Goal: Information Seeking & Learning: Learn about a topic

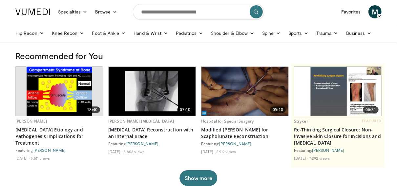
click at [234, 25] on ul "Hip Recon Hip Arthroplasty Revision Hip Arthroplasty Hip Preservation Knee Reco…" at bounding box center [198, 33] width 374 height 18
click at [295, 33] on link "Sports" at bounding box center [299, 33] width 28 height 13
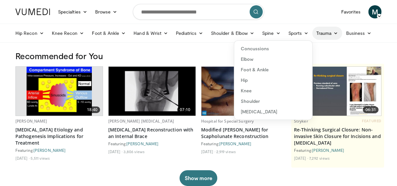
click at [322, 33] on link "Trauma" at bounding box center [328, 33] width 30 height 13
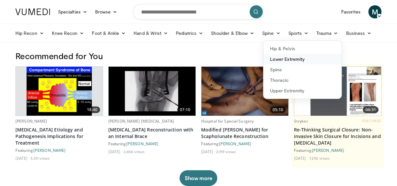
click at [290, 60] on link "Lower Extremity" at bounding box center [303, 59] width 78 height 11
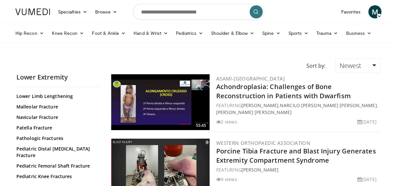
scroll to position [181, 0]
click at [37, 124] on link "Patella Fracture" at bounding box center [56, 127] width 80 height 7
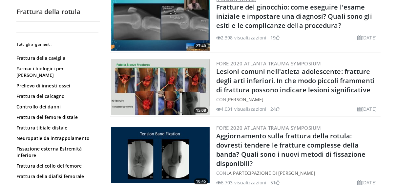
scroll to position [1383, 0]
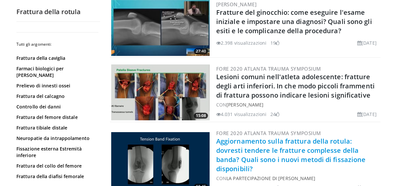
click at [247, 142] on link "Aggiornamento sulla [PERSON_NAME] rotula: dovresti tendere le fratture compless…" at bounding box center [291, 155] width 150 height 36
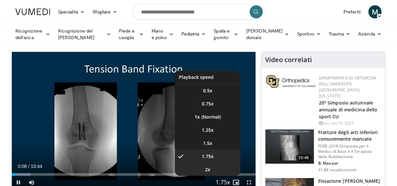
click at [211, 167] on li "2x" at bounding box center [208, 169] width 66 height 13
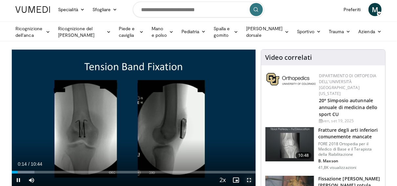
click at [250, 179] on span "Lettore video" at bounding box center [249, 179] width 13 height 13
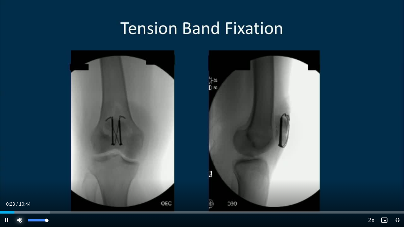
click at [21, 186] on span "Lettore video" at bounding box center [19, 219] width 13 height 13
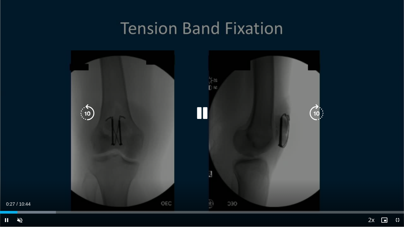
click at [185, 186] on div "10 seconds Tap to unmute" at bounding box center [202, 113] width 404 height 227
click at [188, 149] on div "10 seconds Tap to unmute" at bounding box center [202, 113] width 404 height 227
click at [202, 116] on icon "Lettore video" at bounding box center [201, 113] width 18 height 18
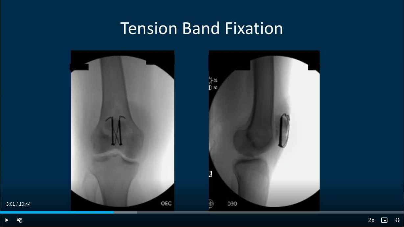
click at [114, 186] on div "Loaded : 33.86% 03:01 03:01" at bounding box center [202, 210] width 404 height 6
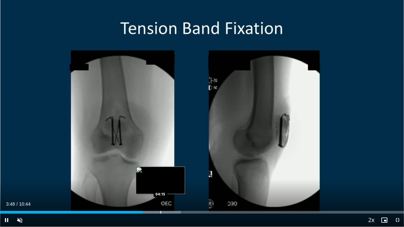
click at [160, 186] on div "Loaded : 44.63% 03:48 04:15" at bounding box center [202, 210] width 404 height 6
click at [155, 186] on div "Progress Bar" at bounding box center [154, 212] width 1 height 3
click at [156, 186] on div "Progress Bar" at bounding box center [156, 212] width 1 height 3
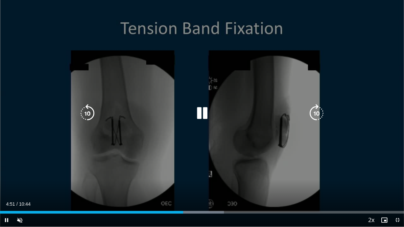
click at [354, 151] on div "10 seconds Tap to unmute" at bounding box center [202, 113] width 404 height 227
click at [200, 111] on icon "Lettore video" at bounding box center [201, 113] width 18 height 18
click at [202, 114] on icon "Lettore video" at bounding box center [201, 113] width 18 height 18
click at [201, 115] on icon "Lettore video" at bounding box center [201, 113] width 18 height 18
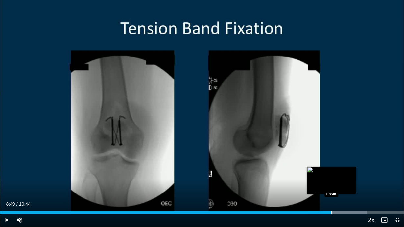
click at [331, 186] on div "Progress Bar" at bounding box center [331, 212] width 1 height 3
click at [340, 186] on div "Progress Bar" at bounding box center [340, 212] width 1 height 3
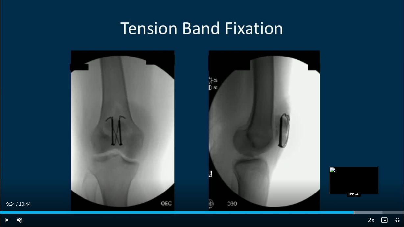
click at [353, 186] on div "Progress Bar" at bounding box center [353, 212] width 1 height 3
click at [354, 186] on div "Loaded : 99.32% 09:25 09:26" at bounding box center [202, 210] width 404 height 6
click at [362, 186] on div "Loaded : 99.32% 09:38 09:38" at bounding box center [202, 210] width 404 height 6
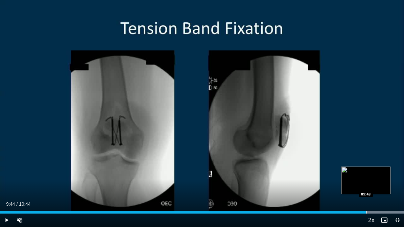
click at [366, 186] on div "Loaded : 100.00% 09:44 09:43" at bounding box center [202, 210] width 404 height 6
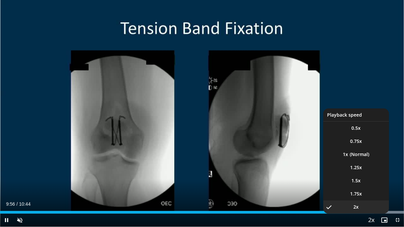
click at [388, 186] on li "2x , selected" at bounding box center [356, 206] width 66 height 13
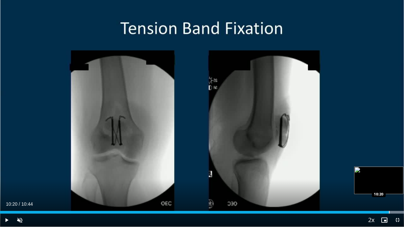
click at [388, 186] on div "Loaded : 100.00% 10:20 10:20" at bounding box center [202, 210] width 404 height 6
click at [388, 186] on video-js "**********" at bounding box center [202, 113] width 404 height 227
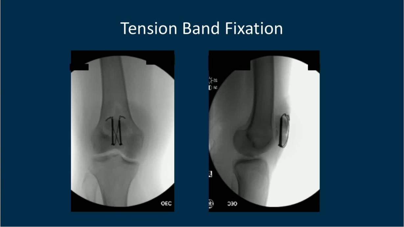
click at [388, 186] on video-js "**********" at bounding box center [202, 113] width 404 height 227
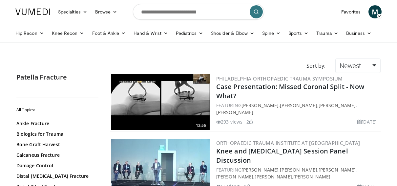
scroll to position [1382, 0]
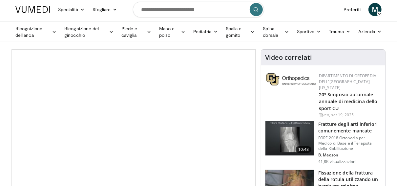
scroll to position [2, 0]
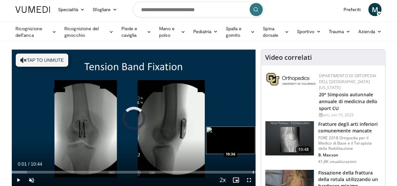
click at [253, 172] on div "Progress Bar" at bounding box center [253, 172] width 1 height 3
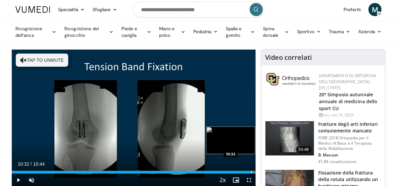
click at [252, 172] on div "Progress Bar" at bounding box center [252, 172] width 1 height 3
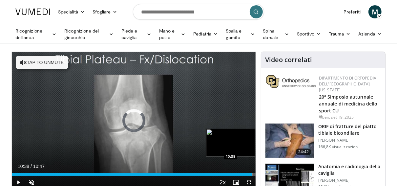
click at [253, 174] on div "Progress Bar" at bounding box center [253, 174] width 1 height 3
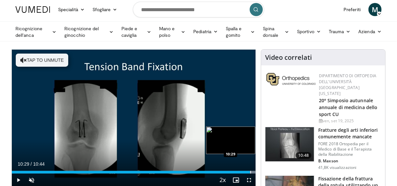
click at [251, 171] on div "Progress Bar" at bounding box center [251, 172] width 1 height 3
click at [252, 171] on div "Progress Bar" at bounding box center [252, 172] width 1 height 3
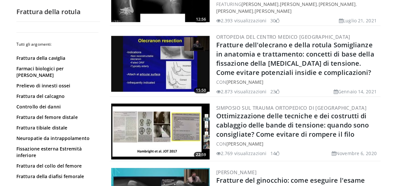
scroll to position [1211, 0]
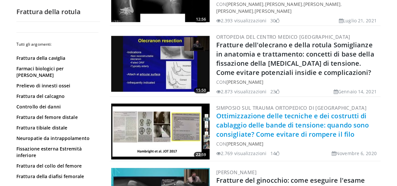
click at [286, 112] on link "Ottimizzazione delle tecniche e dei costrutti di cablaggio delle bande di tensi…" at bounding box center [292, 124] width 153 height 27
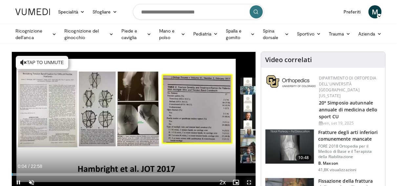
click at [249, 181] on span "Lettore video" at bounding box center [249, 182] width 13 height 13
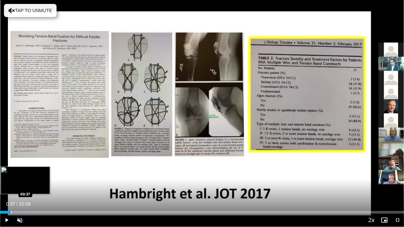
click at [11, 186] on div "Progress Bar" at bounding box center [11, 212] width 1 height 3
click at [15, 186] on div "Progress Bar" at bounding box center [15, 212] width 1 height 3
click at [27, 186] on div "Progress Bar" at bounding box center [27, 212] width 1 height 3
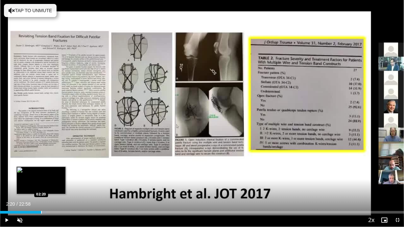
click at [41, 186] on div "Progress Bar" at bounding box center [41, 212] width 1 height 3
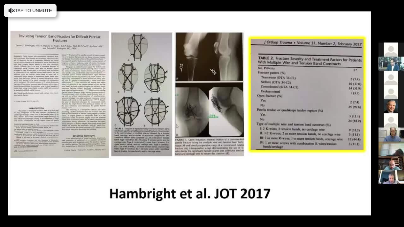
click at [59, 186] on video-js "**********" at bounding box center [202, 113] width 404 height 227
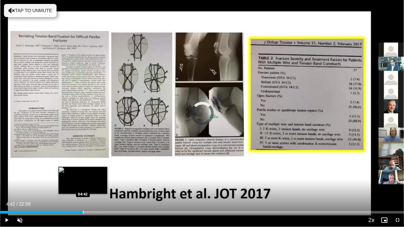
click at [83, 186] on div "Progress Bar" at bounding box center [83, 212] width 1 height 3
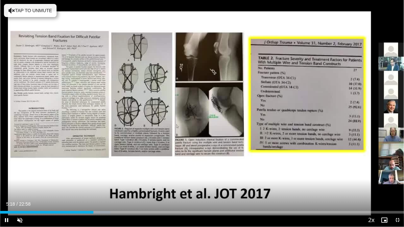
click at [109, 186] on video-js "**********" at bounding box center [202, 113] width 404 height 227
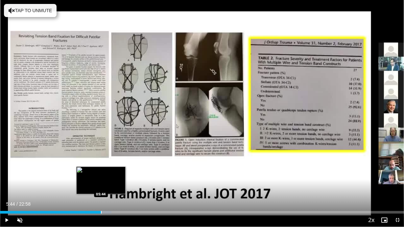
click at [101, 186] on div "Progress Bar" at bounding box center [101, 212] width 1 height 3
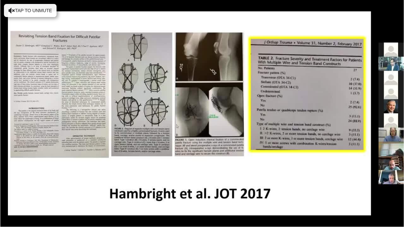
click at [113, 186] on video-js "**********" at bounding box center [202, 113] width 404 height 227
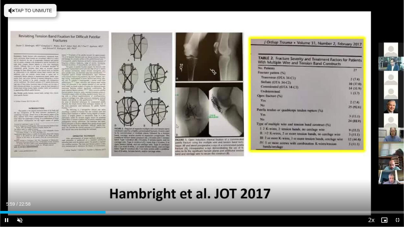
click at [111, 186] on div "Current Time 5:59 / Duration 22:58 Pause Skip Backward Skip Forward Unmute Load…" at bounding box center [202, 219] width 404 height 13
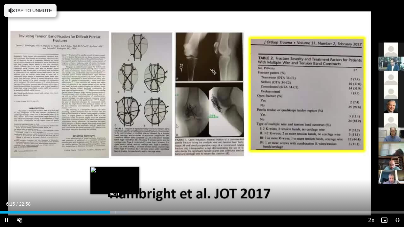
click at [115, 186] on div "Progress Bar" at bounding box center [115, 212] width 1 height 3
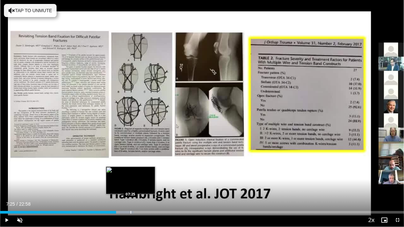
click at [130, 186] on div "Progress Bar" at bounding box center [130, 212] width 1 height 3
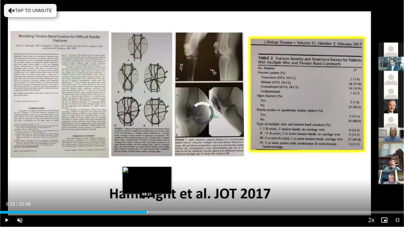
click at [147, 186] on div "Progress Bar" at bounding box center [147, 212] width 1 height 3
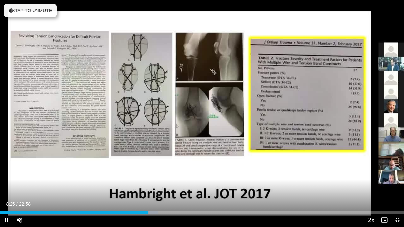
click at [159, 186] on div "Current Time 8:25 / Duration 22:58 Pause Skip Backward Skip Forward Unmute Load…" at bounding box center [202, 219] width 404 height 13
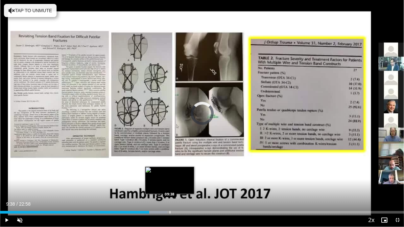
click at [169, 186] on div "Progress Bar" at bounding box center [169, 212] width 1 height 3
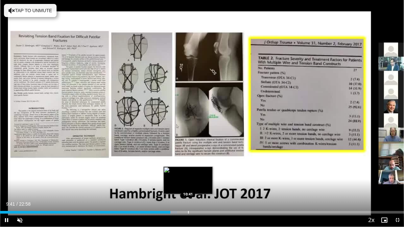
click at [188, 186] on div "Progress Bar" at bounding box center [188, 212] width 1 height 3
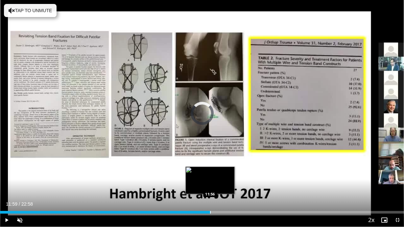
click at [210, 186] on div "Progress Bar" at bounding box center [210, 212] width 1 height 3
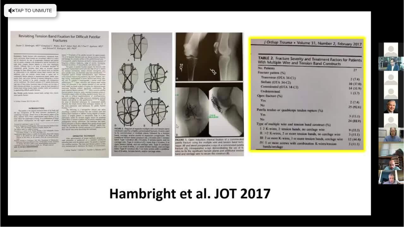
click at [195, 186] on video-js "**********" at bounding box center [202, 113] width 404 height 227
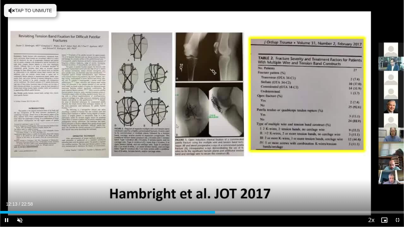
click at [194, 186] on div "Current Time 12:13 / Duration 22:58 Pause Skip Backward Skip Forward Unmute Loa…" at bounding box center [202, 219] width 404 height 13
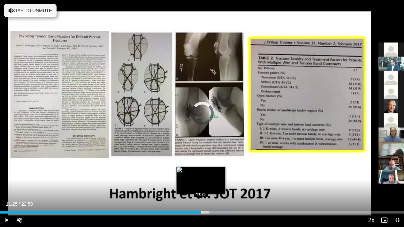
click at [201, 186] on div "Progress Bar" at bounding box center [201, 212] width 1 height 3
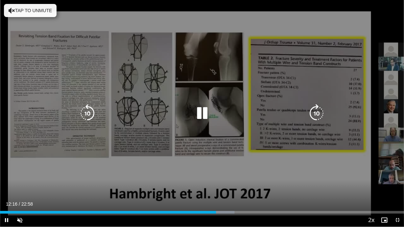
click at [325, 143] on div "10 seconds Tap to unmute" at bounding box center [202, 113] width 404 height 227
click at [201, 113] on icon "Lettore video" at bounding box center [201, 113] width 18 height 18
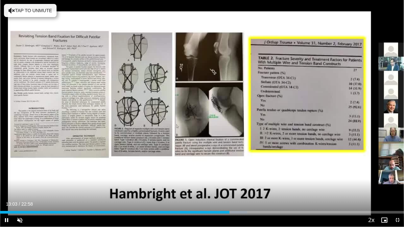
click at [236, 186] on div "Current Time 13:03 / Duration 22:58 Pause Skip Backward Skip Forward Unmute Loa…" at bounding box center [202, 219] width 404 height 13
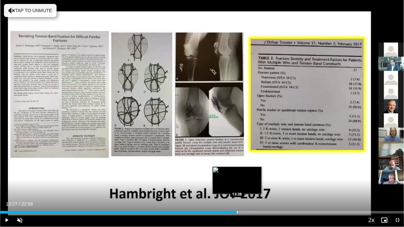
click at [236, 186] on div "Progress Bar" at bounding box center [235, 212] width 28 height 3
click at [242, 186] on div "Progress Bar" at bounding box center [242, 212] width 1 height 3
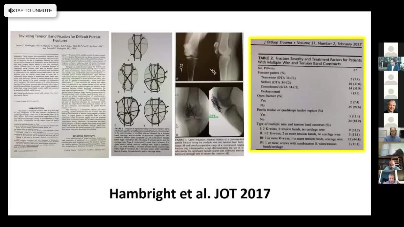
click at [247, 186] on div "10 seconds Tap to unmute" at bounding box center [202, 113] width 404 height 227
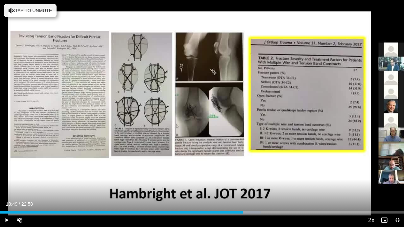
click at [263, 186] on div "Current Time 13:49 / Duration 22:58 Play Skip Backward Skip Forward Unmute Load…" at bounding box center [202, 219] width 404 height 13
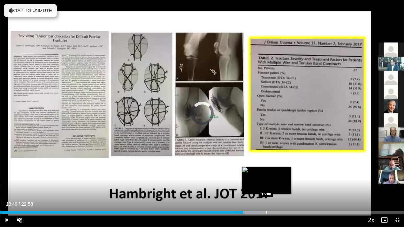
click at [266, 186] on div "Progress Bar" at bounding box center [266, 212] width 1 height 3
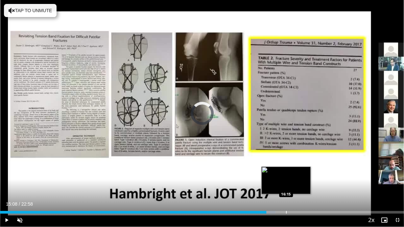
click at [286, 186] on div "Progress Bar" at bounding box center [286, 212] width 1 height 3
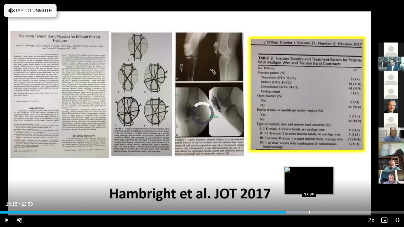
click at [309, 186] on div "Progress Bar" at bounding box center [309, 212] width 1 height 3
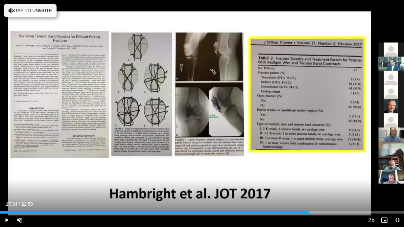
click at [328, 186] on div "Current Time 17:34 / Duration 22:58 Play Skip Backward Skip Forward Unmute Load…" at bounding box center [202, 219] width 404 height 13
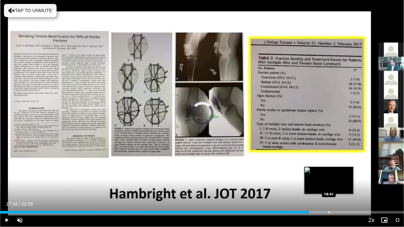
click at [328, 186] on div "Progress Bar" at bounding box center [328, 212] width 1 height 3
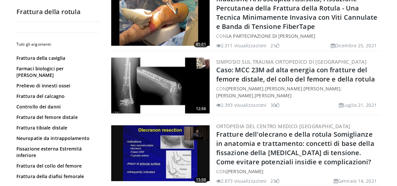
scroll to position [1118, 0]
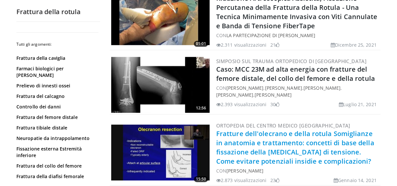
click at [246, 149] on link "Fratture dell'olecrano e della rotula Somiglianze in anatomia e trattamento: co…" at bounding box center [295, 147] width 158 height 36
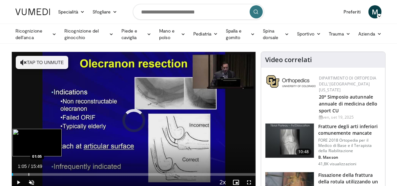
click at [29, 174] on div "Progress Bar" at bounding box center [29, 174] width 1 height 3
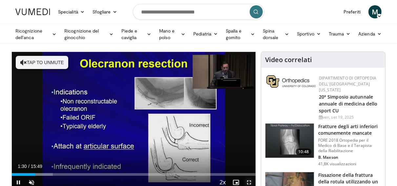
click at [251, 182] on span "Lettore video" at bounding box center [249, 182] width 13 height 13
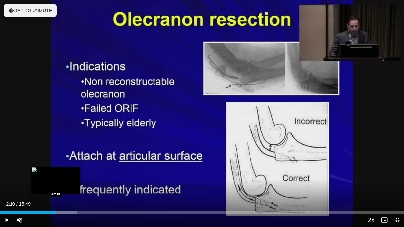
click at [55, 186] on div "Progress Bar" at bounding box center [55, 212] width 1 height 3
click at [65, 186] on div "Progress Bar" at bounding box center [65, 212] width 1 height 3
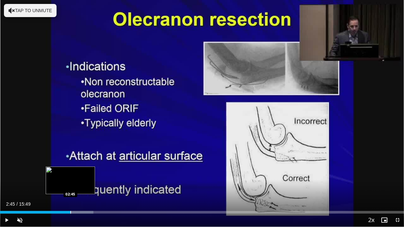
click at [70, 186] on div "Progress Bar" at bounding box center [70, 212] width 1 height 3
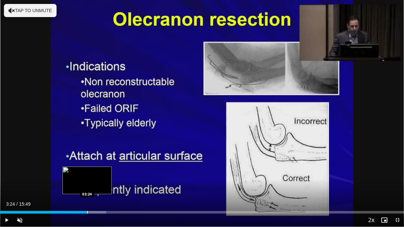
click at [87, 186] on div "Progress Bar" at bounding box center [87, 212] width 1 height 3
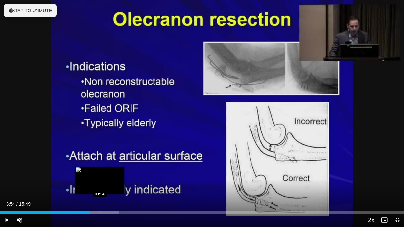
click at [99, 186] on div "Progress Bar" at bounding box center [98, 212] width 42 height 3
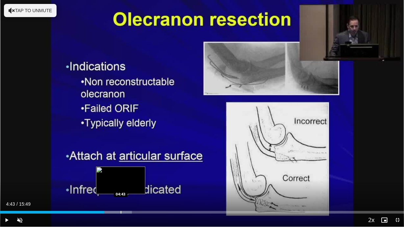
click at [121, 186] on div "Progress Bar" at bounding box center [121, 212] width 1 height 3
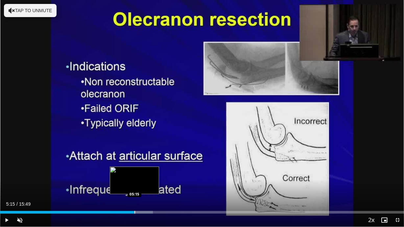
click at [134, 186] on div "Progress Bar" at bounding box center [134, 212] width 1 height 3
click at [142, 186] on div "Loaded : 39.95% 05:19 05:31" at bounding box center [202, 212] width 404 height 3
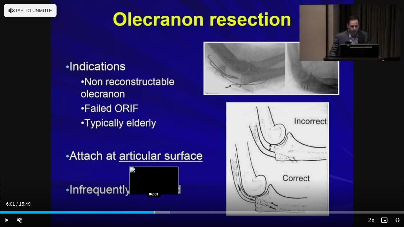
click at [154, 186] on div "Progress Bar" at bounding box center [154, 212] width 1 height 3
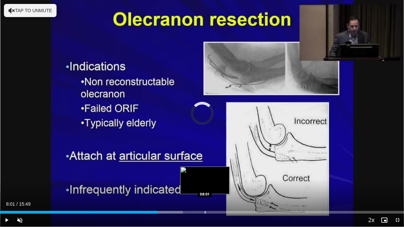
click at [205, 186] on div "Progress Bar" at bounding box center [205, 212] width 1 height 3
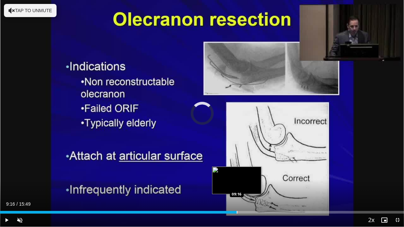
click at [236, 186] on div "Progress Bar" at bounding box center [236, 212] width 1 height 3
click at [233, 186] on div "Progress Bar" at bounding box center [233, 212] width 1 height 3
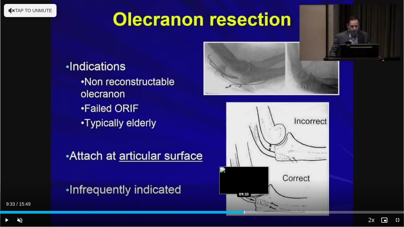
click at [244, 186] on div "Progress Bar" at bounding box center [244, 212] width 1 height 3
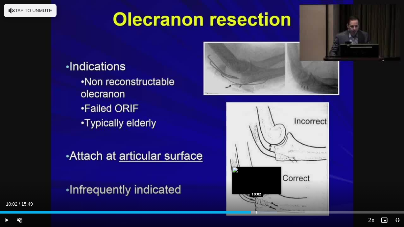
click at [256, 186] on div "Progress Bar" at bounding box center [256, 212] width 1 height 3
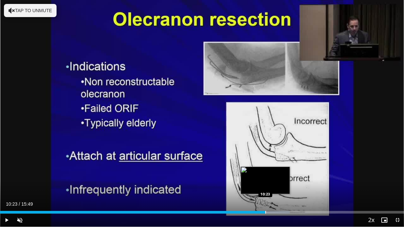
click at [265, 186] on div "Progress Bar" at bounding box center [265, 212] width 1 height 3
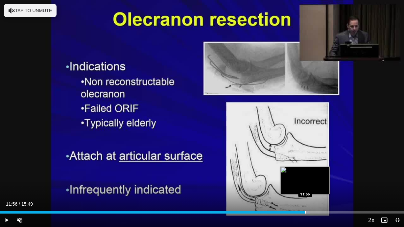
click at [305, 186] on div "Progress Bar" at bounding box center [305, 212] width 1 height 3
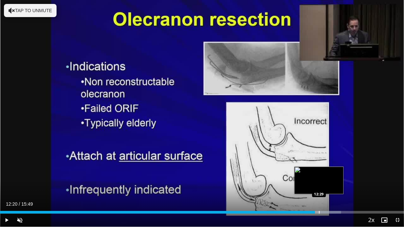
click at [318, 186] on div "Progress Bar" at bounding box center [318, 212] width 1 height 3
click at [324, 186] on div "Progress Bar" at bounding box center [324, 212] width 1 height 3
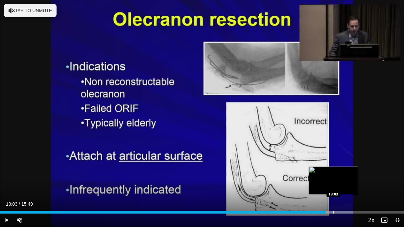
click at [333, 186] on div "Progress Bar" at bounding box center [333, 212] width 1 height 3
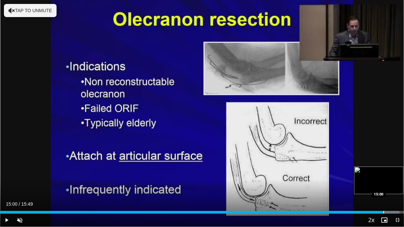
click at [383, 186] on div "Progress Bar" at bounding box center [383, 212] width 1 height 3
click at [389, 186] on div "Progress Bar" at bounding box center [389, 212] width 1 height 3
click at [397, 186] on div "Progress Bar" at bounding box center [397, 212] width 1 height 3
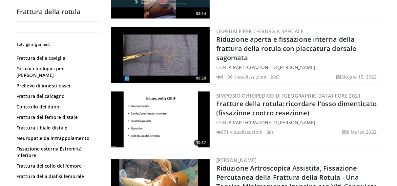
scroll to position [948, 0]
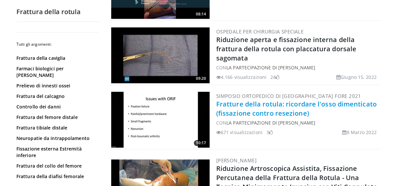
click at [235, 109] on link "Fratture della rotula: ricordare l'osso dimenticato (fissazione contro resezion…" at bounding box center [296, 108] width 161 height 18
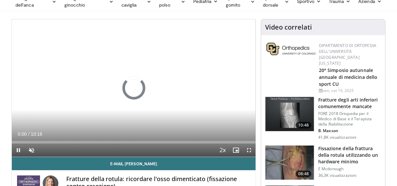
scroll to position [35, 0]
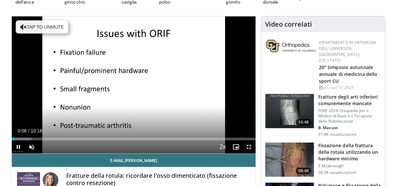
click at [250, 148] on span "Lettore video" at bounding box center [249, 146] width 13 height 13
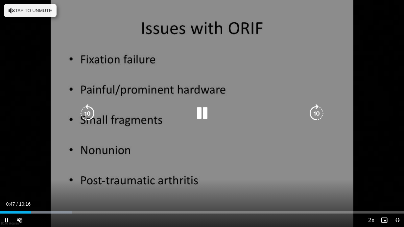
click at [312, 113] on icon "Lettore video" at bounding box center [316, 113] width 18 height 18
click at [322, 113] on icon "Lettore video" at bounding box center [316, 113] width 18 height 18
click at [318, 111] on icon "Lettore video" at bounding box center [316, 113] width 18 height 18
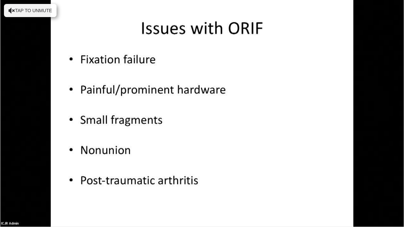
click at [318, 111] on div "10 seconds Tap to unmute" at bounding box center [202, 113] width 404 height 227
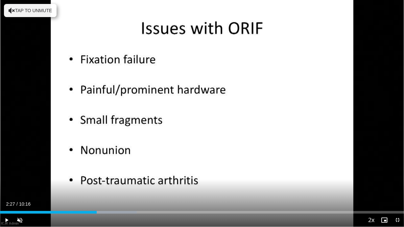
click at [318, 111] on div "10 seconds Tap to unmute" at bounding box center [202, 113] width 404 height 227
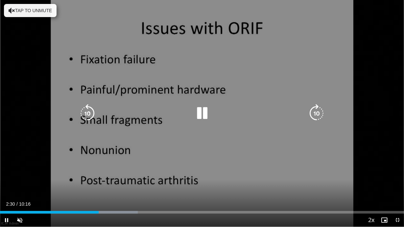
click at [320, 111] on icon "Lettore video" at bounding box center [316, 113] width 18 height 18
click at [320, 108] on icon "Lettore video" at bounding box center [316, 113] width 18 height 18
click at [320, 108] on div "10 seconds Tap to unmute" at bounding box center [202, 113] width 404 height 227
click at [317, 114] on icon "Lettore video" at bounding box center [316, 113] width 18 height 18
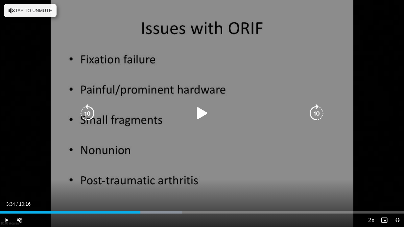
click at [317, 114] on div "10 seconds Tap to unmute" at bounding box center [202, 113] width 404 height 227
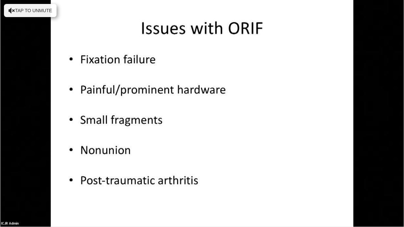
click at [317, 114] on div "10 seconds Tap to unmute" at bounding box center [202, 113] width 404 height 227
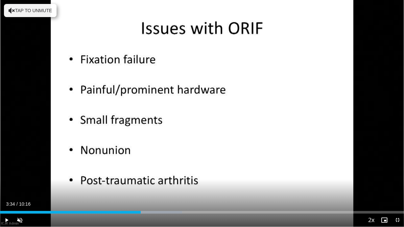
click at [317, 114] on div "10 seconds Tap to unmute" at bounding box center [202, 113] width 404 height 227
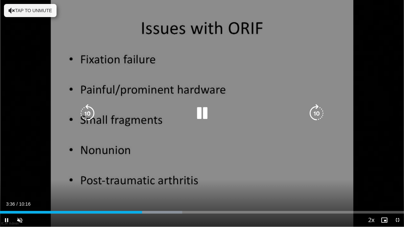
click at [317, 112] on icon "Lettore video" at bounding box center [316, 113] width 18 height 18
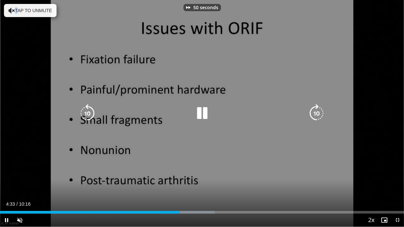
click at [317, 112] on icon "Lettore video" at bounding box center [316, 113] width 18 height 18
click at [317, 112] on div "60 seconds Tap to unmute" at bounding box center [202, 113] width 404 height 227
click at [317, 112] on icon "Lettore video" at bounding box center [316, 113] width 18 height 18
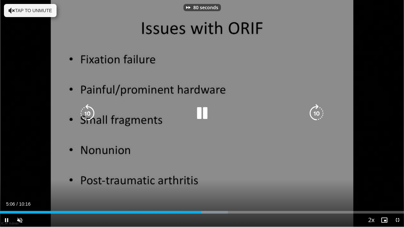
click at [317, 112] on icon "Lettore video" at bounding box center [316, 113] width 18 height 18
click at [317, 112] on div "120 seconds Tap to unmute" at bounding box center [202, 113] width 404 height 227
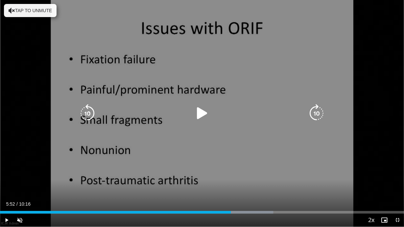
click at [317, 112] on div "120 seconds Tap to unmute" at bounding box center [202, 113] width 404 height 227
click at [317, 112] on icon "Lettore video" at bounding box center [316, 113] width 18 height 18
click at [317, 112] on div "10 seconds Tap to unmute" at bounding box center [202, 113] width 404 height 227
click at [317, 112] on icon "Lettore video" at bounding box center [316, 113] width 18 height 18
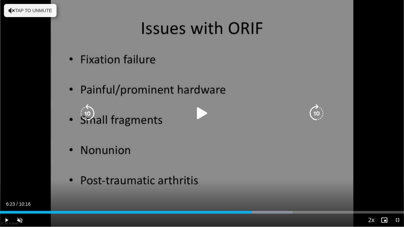
click at [317, 112] on icon "Lettore video" at bounding box center [316, 113] width 18 height 18
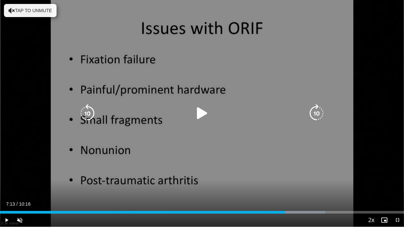
click at [314, 112] on icon "Lettore video" at bounding box center [316, 113] width 18 height 18
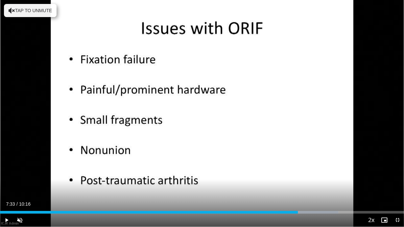
click at [314, 112] on div "20 seconds Tap to unmute" at bounding box center [202, 113] width 404 height 227
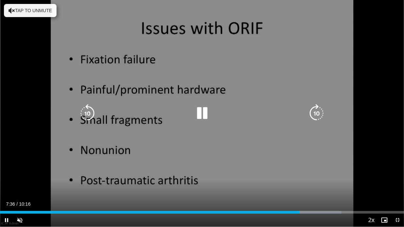
click at [322, 110] on icon "Lettore video" at bounding box center [316, 113] width 18 height 18
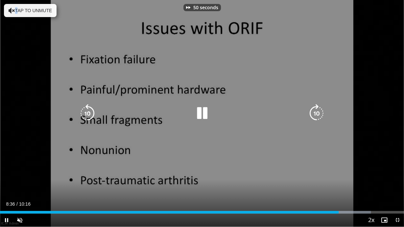
click at [322, 110] on icon "Lettore video" at bounding box center [316, 113] width 18 height 18
drag, startPoint x: 322, startPoint y: 110, endPoint x: 328, endPoint y: 120, distance: 11.6
click at [328, 120] on div "60 seconds Tap to unmute" at bounding box center [202, 113] width 404 height 227
click at [316, 114] on icon "Lettore video" at bounding box center [316, 113] width 18 height 18
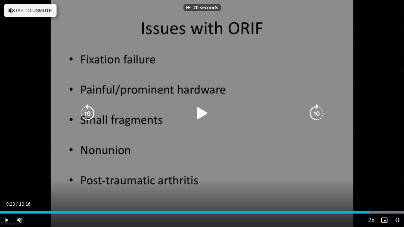
click at [316, 114] on icon "Lettore video" at bounding box center [316, 113] width 18 height 18
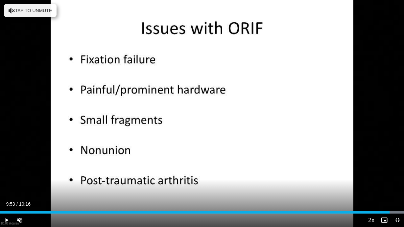
click at [316, 114] on div "50 seconds Tap to unmute" at bounding box center [202, 113] width 404 height 227
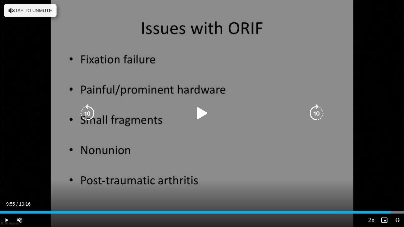
click at [319, 114] on icon "Lettore video" at bounding box center [316, 113] width 18 height 18
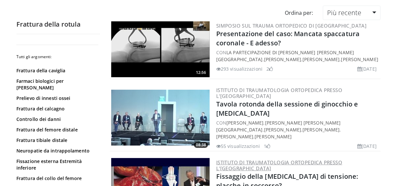
scroll to position [53, 0]
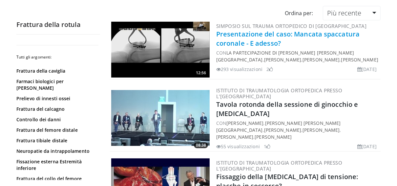
drag, startPoint x: 241, startPoint y: 135, endPoint x: 229, endPoint y: 43, distance: 92.7
click at [229, 43] on link "Presentazione del caso: Mancata spaccatura coronale - E adesso?" at bounding box center [287, 39] width 143 height 18
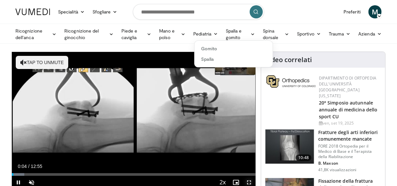
click at [250, 182] on span "Lettore video" at bounding box center [249, 182] width 13 height 13
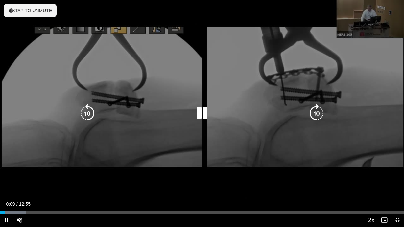
click at [316, 114] on icon "Lettore video" at bounding box center [316, 113] width 18 height 18
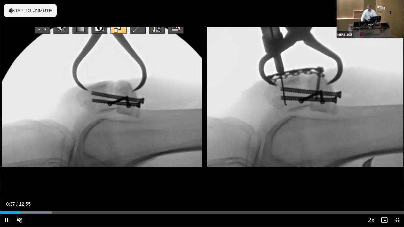
click at [316, 114] on div "20 seconds Tap to unmute" at bounding box center [202, 113] width 404 height 227
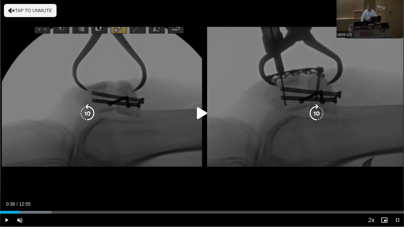
click at [317, 112] on icon "Lettore video" at bounding box center [316, 113] width 18 height 18
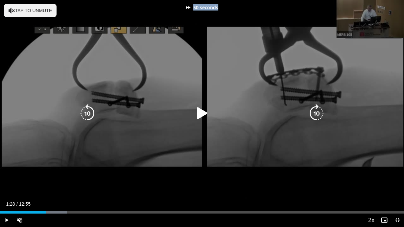
click at [317, 112] on div "50 seconds Tap to unmute" at bounding box center [202, 113] width 404 height 227
click at [317, 112] on icon "Lettore video" at bounding box center [316, 113] width 18 height 18
click at [317, 112] on div "30 seconds Tap to unmute" at bounding box center [202, 113] width 404 height 227
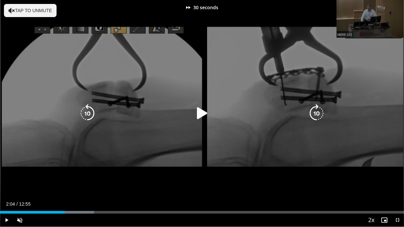
click at [317, 112] on icon "Lettore video" at bounding box center [316, 113] width 18 height 18
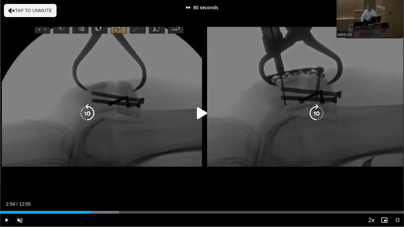
click at [317, 112] on icon "Lettore video" at bounding box center [316, 113] width 18 height 18
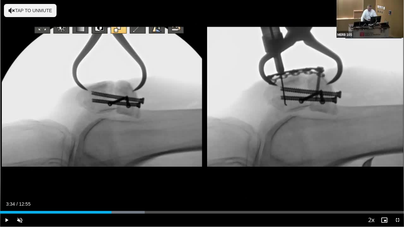
click at [317, 112] on div "20 seconds Tap to unmute" at bounding box center [202, 113] width 404 height 227
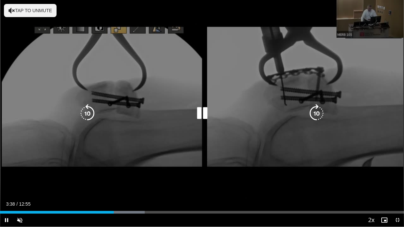
click at [318, 112] on icon "Lettore video" at bounding box center [316, 113] width 18 height 18
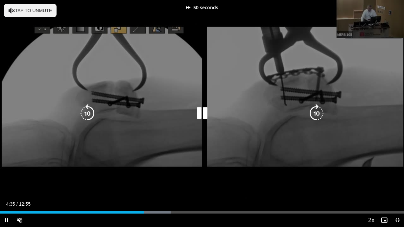
click at [318, 112] on icon "Lettore video" at bounding box center [316, 113] width 18 height 18
click at [318, 112] on div "70 seconds Tap to unmute" at bounding box center [202, 113] width 404 height 227
click at [318, 112] on icon "Lettore video" at bounding box center [316, 113] width 18 height 18
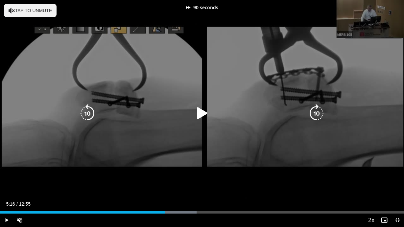
click at [318, 112] on icon "Lettore video" at bounding box center [316, 113] width 18 height 18
click at [318, 112] on div "110 seconds Tap to unmute" at bounding box center [202, 113] width 404 height 227
click at [318, 112] on icon "Lettore video" at bounding box center [316, 113] width 18 height 18
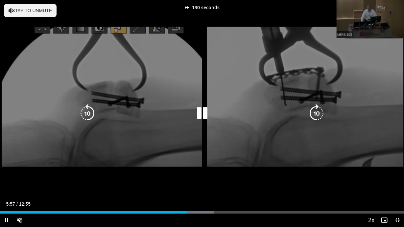
click at [318, 112] on icon "Lettore video" at bounding box center [316, 113] width 18 height 18
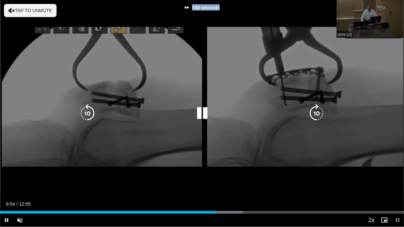
click at [318, 112] on div "180 seconds Tap to unmute" at bounding box center [202, 113] width 404 height 227
click at [318, 112] on icon "Lettore video" at bounding box center [316, 113] width 18 height 18
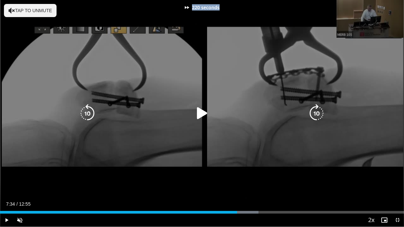
click at [318, 112] on div "220 seconds Tap to unmute" at bounding box center [202, 113] width 404 height 227
click at [318, 112] on icon "Lettore video" at bounding box center [316, 113] width 18 height 18
click at [318, 112] on div "250 seconds Tap to unmute" at bounding box center [202, 113] width 404 height 227
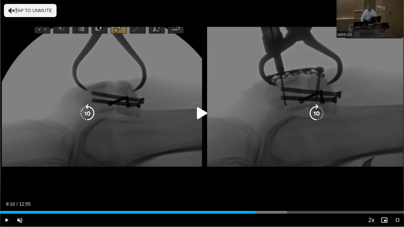
click at [318, 112] on icon "Lettore video" at bounding box center [316, 113] width 18 height 18
click at [318, 112] on div "20 seconds Tap to unmute" at bounding box center [202, 113] width 404 height 227
click at [318, 112] on icon "Lettore video" at bounding box center [316, 113] width 18 height 18
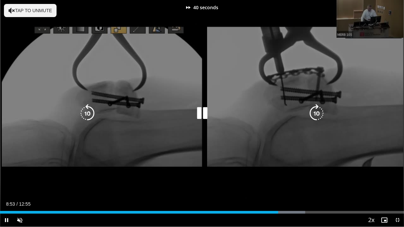
click at [318, 112] on icon "Lettore video" at bounding box center [316, 113] width 18 height 18
click at [318, 112] on div "60 seconds Tap to unmute" at bounding box center [202, 113] width 404 height 227
click at [318, 112] on icon "Lettore video" at bounding box center [316, 113] width 18 height 18
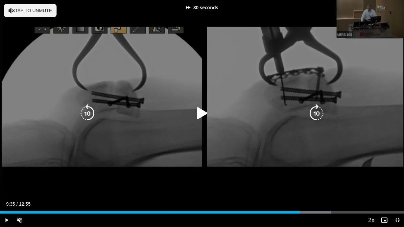
click at [318, 112] on icon "Lettore video" at bounding box center [316, 113] width 18 height 18
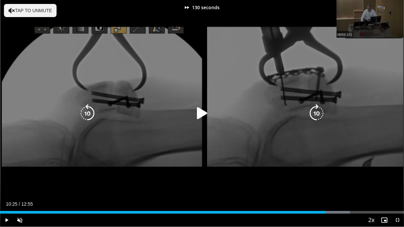
click at [318, 112] on icon "Lettore video" at bounding box center [316, 113] width 18 height 18
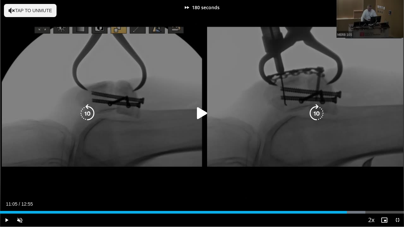
click at [318, 112] on icon "Lettore video" at bounding box center [316, 113] width 18 height 18
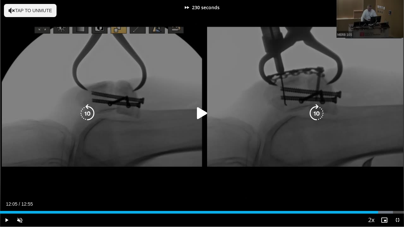
click at [318, 112] on icon "Lettore video" at bounding box center [316, 113] width 18 height 18
click at [316, 112] on icon "Lettore video" at bounding box center [316, 113] width 18 height 18
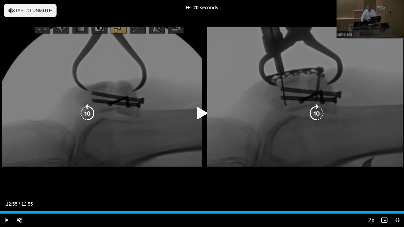
click at [316, 112] on icon "Lettore video" at bounding box center [316, 113] width 18 height 18
drag, startPoint x: 316, startPoint y: 112, endPoint x: 317, endPoint y: 117, distance: 5.8
click at [317, 117] on div "20 seconds Tap to unmute" at bounding box center [202, 113] width 404 height 227
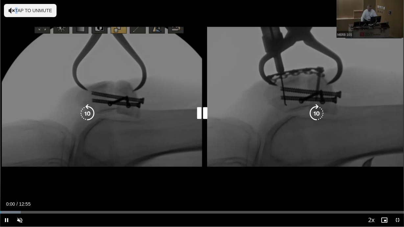
click at [317, 117] on icon "Lettore video" at bounding box center [316, 113] width 18 height 18
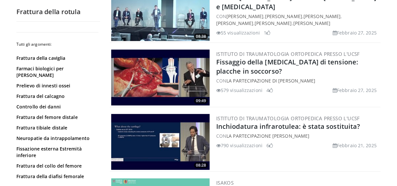
scroll to position [155, 0]
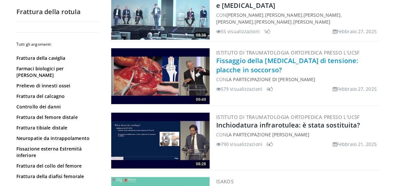
click at [238, 62] on link "Fissaggio della [MEDICAL_DATA] di tensione: placche in soccorso?" at bounding box center [287, 65] width 142 height 18
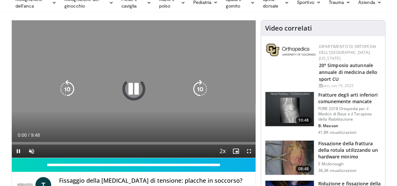
scroll to position [32, 0]
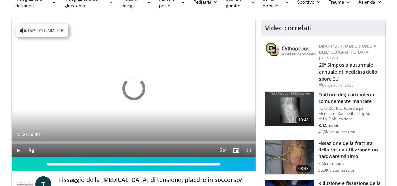
click at [249, 150] on span "Lettore video" at bounding box center [249, 150] width 13 height 13
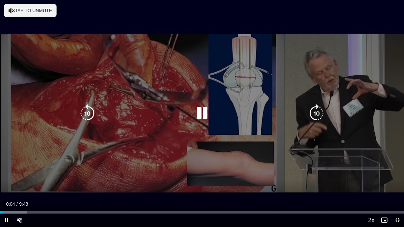
click at [315, 113] on icon "Lettore video" at bounding box center [316, 113] width 18 height 18
click at [315, 113] on div "40 seconds Tap to unmute" at bounding box center [202, 113] width 404 height 227
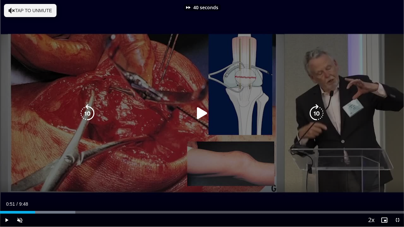
click at [315, 113] on icon "Lettore video" at bounding box center [316, 113] width 18 height 18
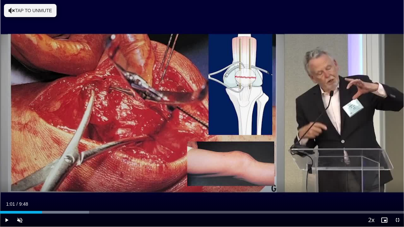
click at [315, 113] on div "50 seconds Tap to unmute" at bounding box center [202, 113] width 404 height 227
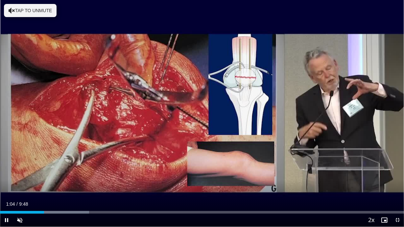
click at [315, 113] on div "50 seconds Tap to unmute" at bounding box center [202, 113] width 404 height 227
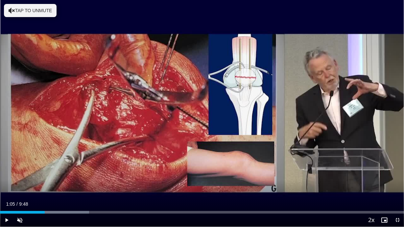
click at [315, 113] on div "50 seconds Tap to unmute" at bounding box center [202, 113] width 404 height 227
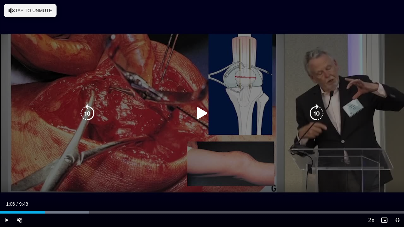
click at [313, 114] on icon "Lettore video" at bounding box center [316, 113] width 18 height 18
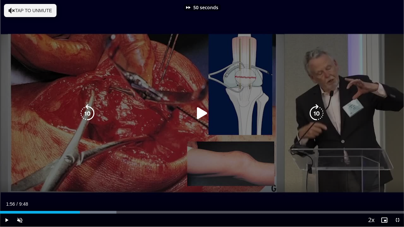
click at [313, 114] on icon "Lettore video" at bounding box center [316, 113] width 18 height 18
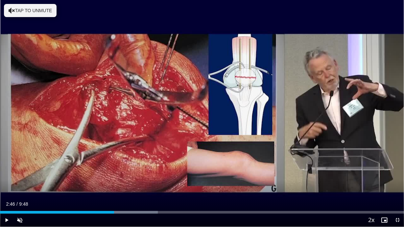
click at [313, 114] on div "100 seconds Tap to unmute" at bounding box center [202, 113] width 404 height 227
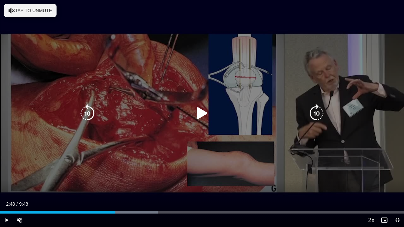
click at [310, 117] on icon "Lettore video" at bounding box center [316, 113] width 18 height 18
click at [310, 117] on div "30 seconds Tap to unmute" at bounding box center [202, 113] width 404 height 227
click at [310, 117] on icon "Lettore video" at bounding box center [316, 113] width 18 height 18
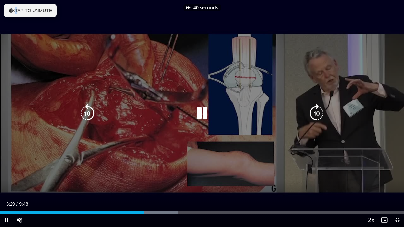
click at [310, 117] on icon "Lettore video" at bounding box center [316, 113] width 18 height 18
drag, startPoint x: 310, startPoint y: 117, endPoint x: 306, endPoint y: 120, distance: 4.9
click at [306, 120] on div "50 seconds Tap to unmute" at bounding box center [202, 113] width 404 height 227
click at [319, 111] on icon "Lettore video" at bounding box center [316, 113] width 18 height 18
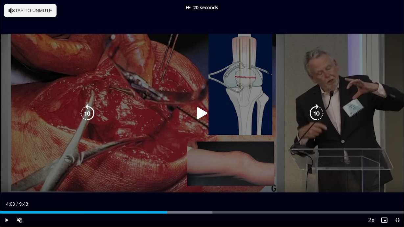
click at [319, 111] on icon "Lettore video" at bounding box center [316, 113] width 18 height 18
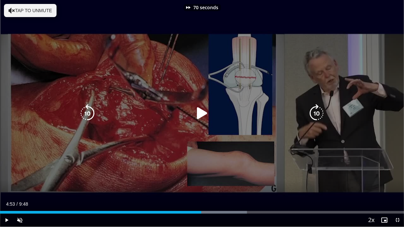
click at [319, 111] on icon "Lettore video" at bounding box center [316, 113] width 18 height 18
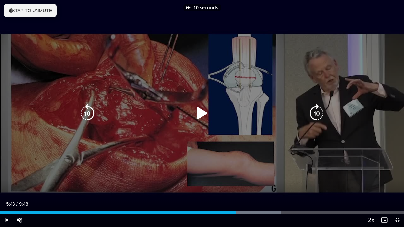
click at [319, 111] on icon "Lettore video" at bounding box center [316, 113] width 18 height 18
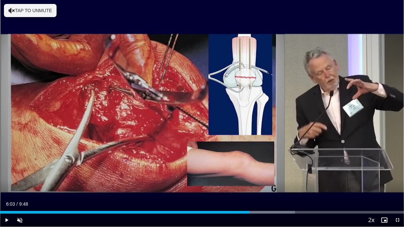
click at [319, 111] on div "30 seconds Tap to unmute" at bounding box center [202, 113] width 404 height 227
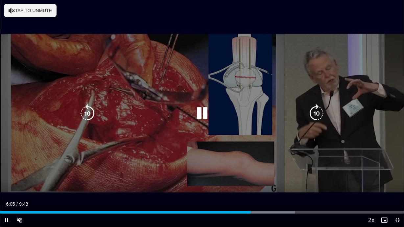
click at [317, 110] on icon "Lettore video" at bounding box center [316, 113] width 18 height 18
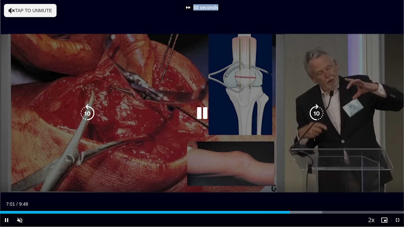
click at [317, 110] on div "50 seconds Tap to unmute" at bounding box center [202, 113] width 404 height 227
click at [317, 110] on icon "Lettore video" at bounding box center [316, 113] width 18 height 18
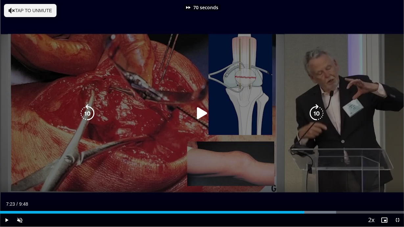
click at [317, 110] on icon "Lettore video" at bounding box center [316, 113] width 18 height 18
